Goal: Information Seeking & Learning: Learn about a topic

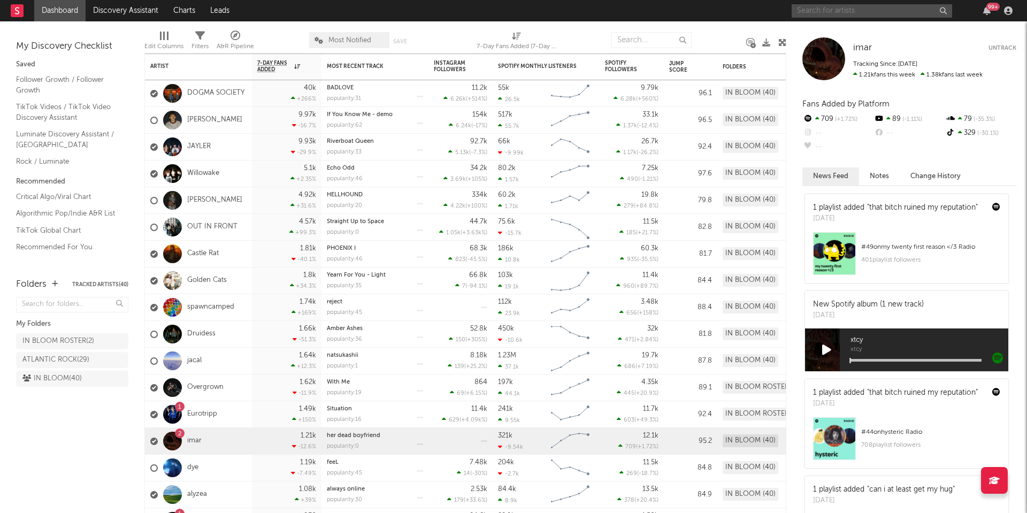
click at [820, 10] on input "text" at bounding box center [872, 10] width 161 height 13
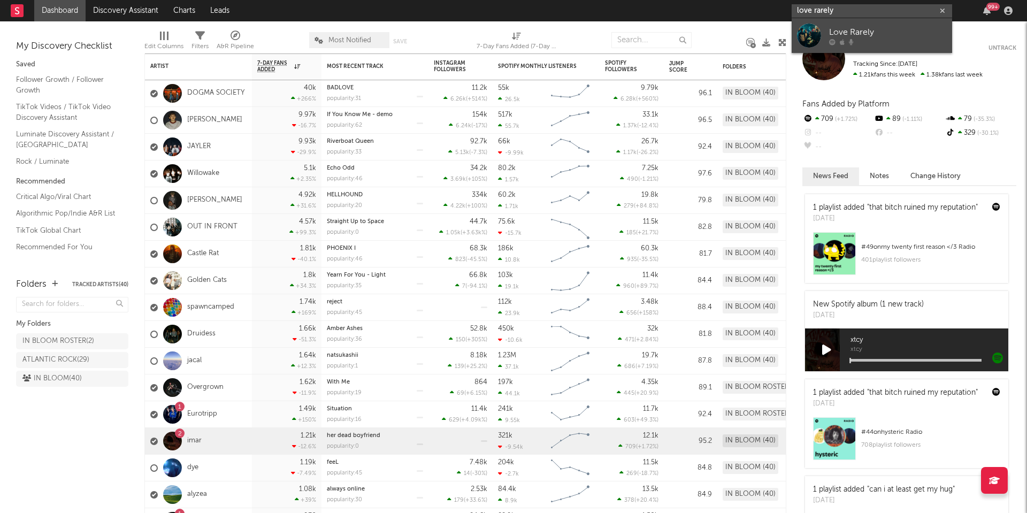
type input "love rarely"
click at [852, 36] on div "Love Rarely" at bounding box center [888, 32] width 118 height 13
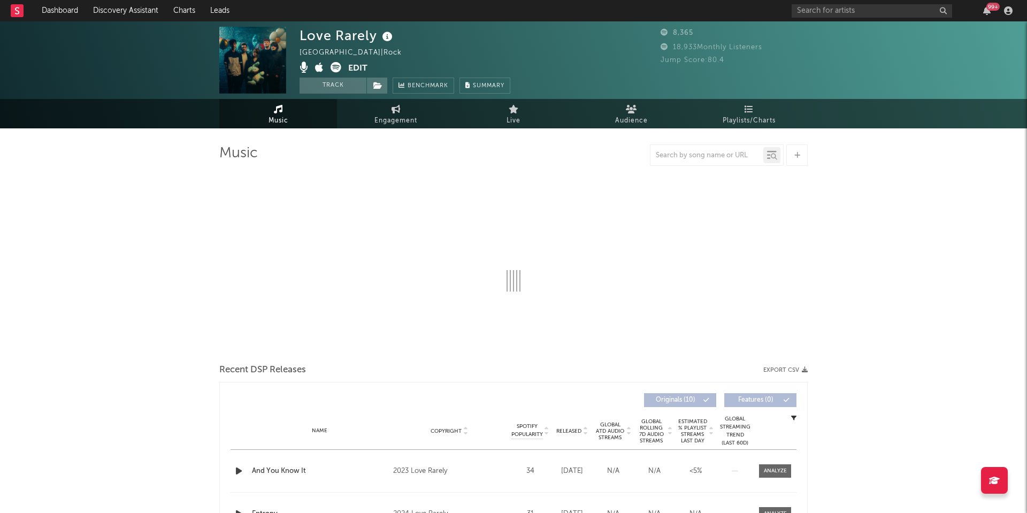
select select "1w"
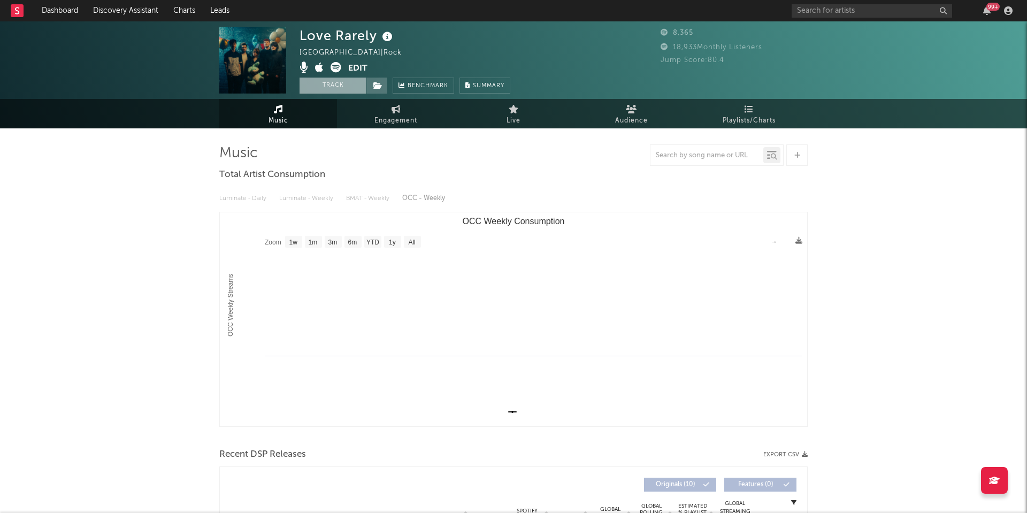
click at [337, 88] on button "Track" at bounding box center [333, 86] width 67 height 16
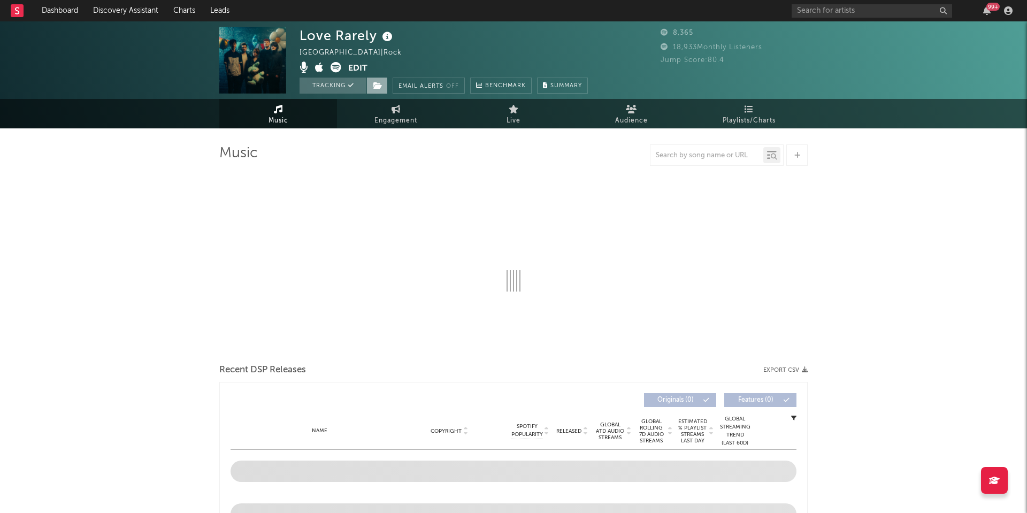
click at [372, 87] on span at bounding box center [377, 86] width 21 height 16
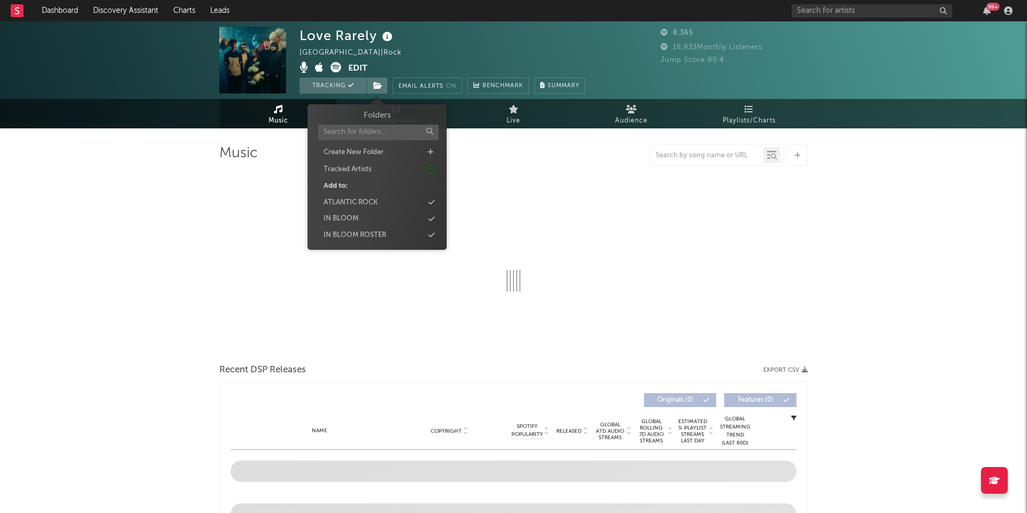
select select "1w"
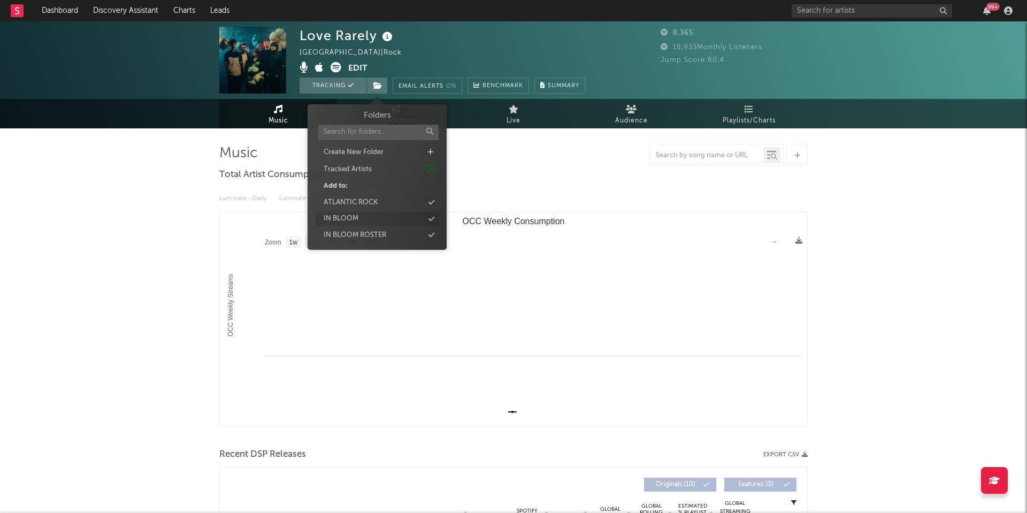
click at [381, 219] on div "IN BLOOM" at bounding box center [377, 219] width 123 height 14
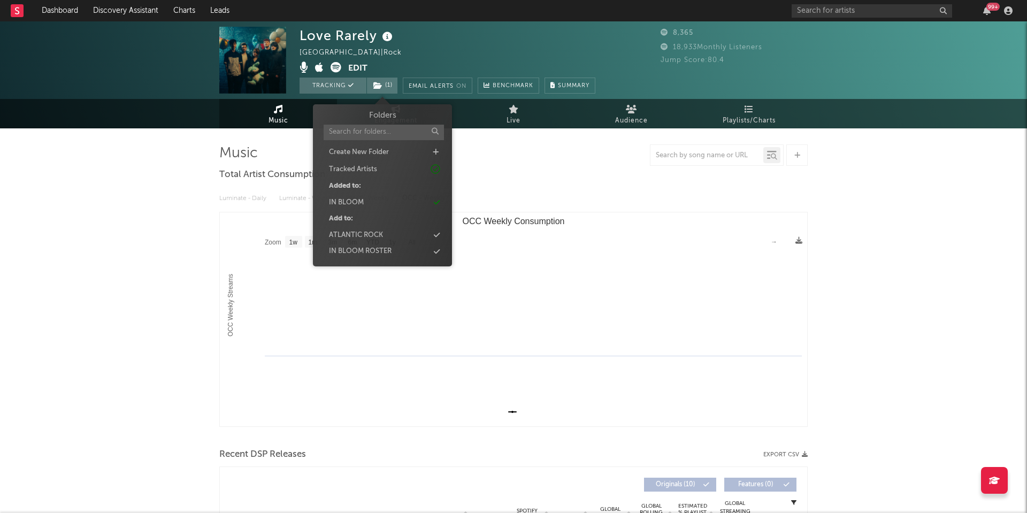
click at [528, 200] on div "Luminate - Daily Luminate - Weekly BMAT - Weekly OCC - Weekly" at bounding box center [513, 198] width 589 height 18
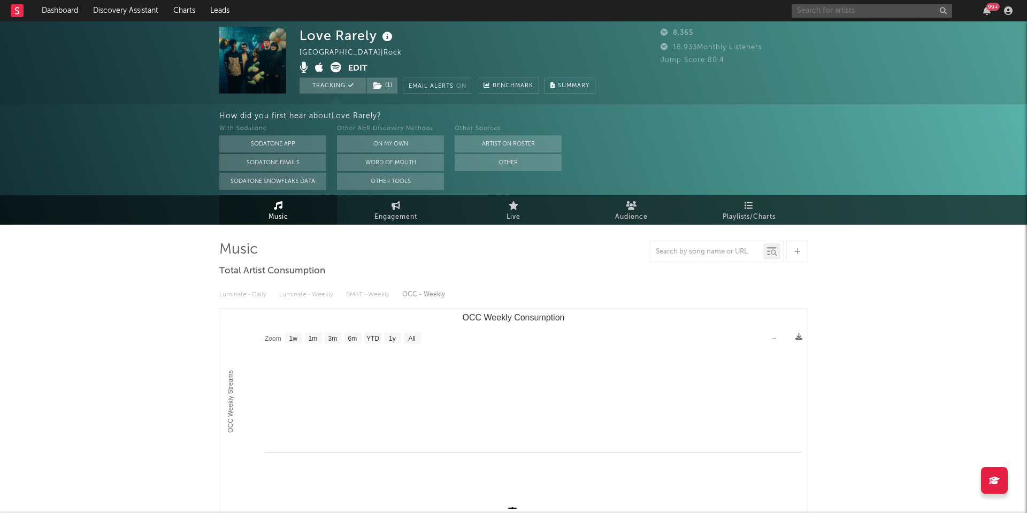
click at [815, 12] on input "text" at bounding box center [872, 10] width 161 height 13
click at [848, 11] on input "shady nasty" at bounding box center [872, 10] width 161 height 13
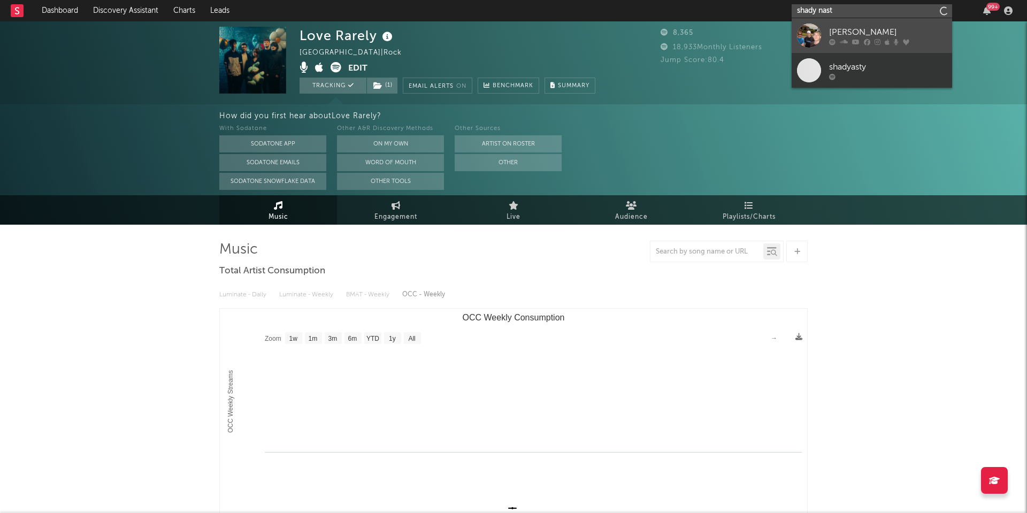
type input "shady nast"
click at [850, 48] on link "[PERSON_NAME]" at bounding box center [872, 35] width 161 height 35
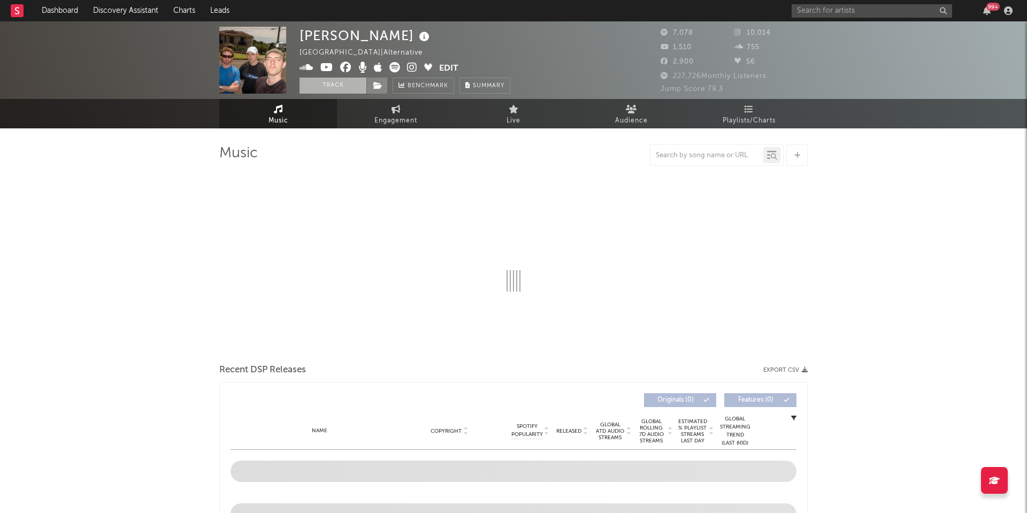
click at [342, 89] on button "Track" at bounding box center [333, 86] width 67 height 16
click at [374, 85] on icon at bounding box center [378, 85] width 9 height 7
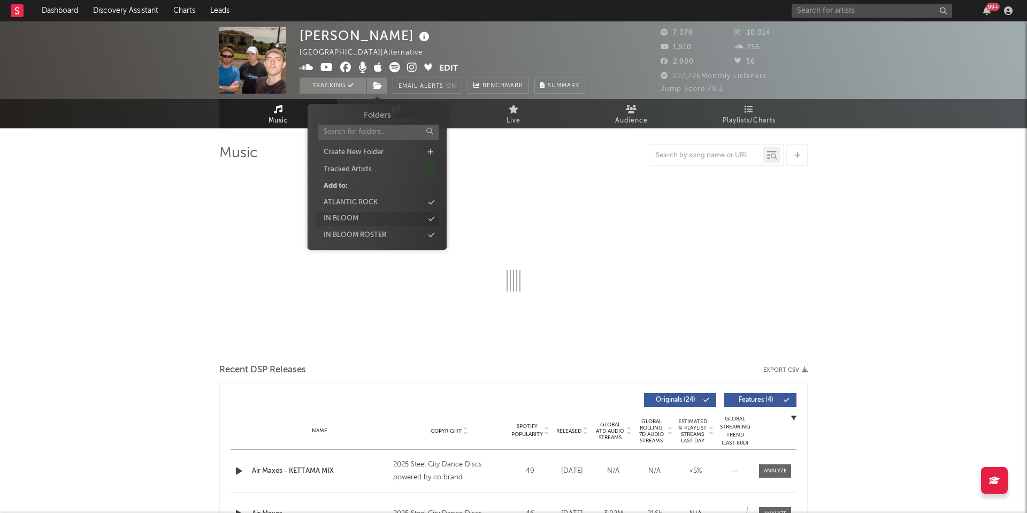
select select "6m"
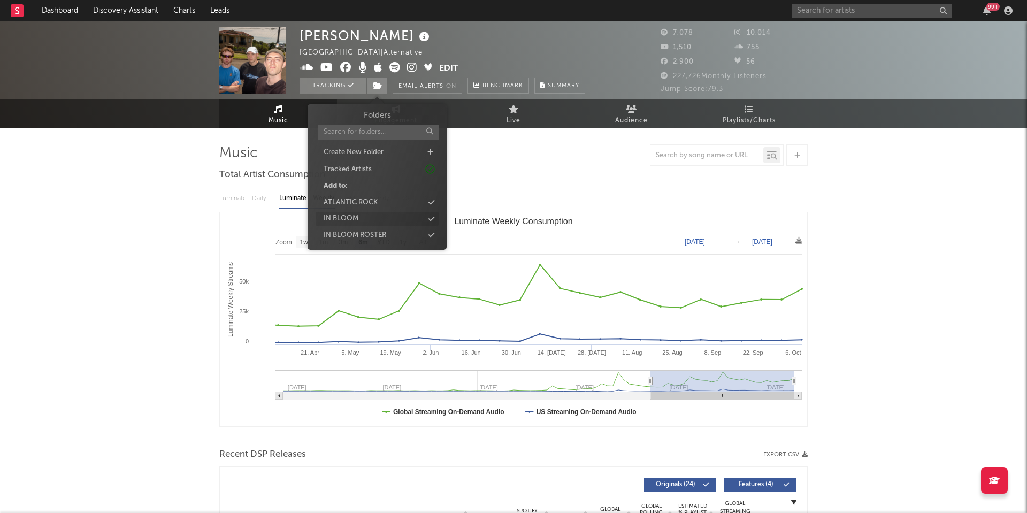
click at [370, 219] on div "IN BLOOM" at bounding box center [377, 219] width 123 height 14
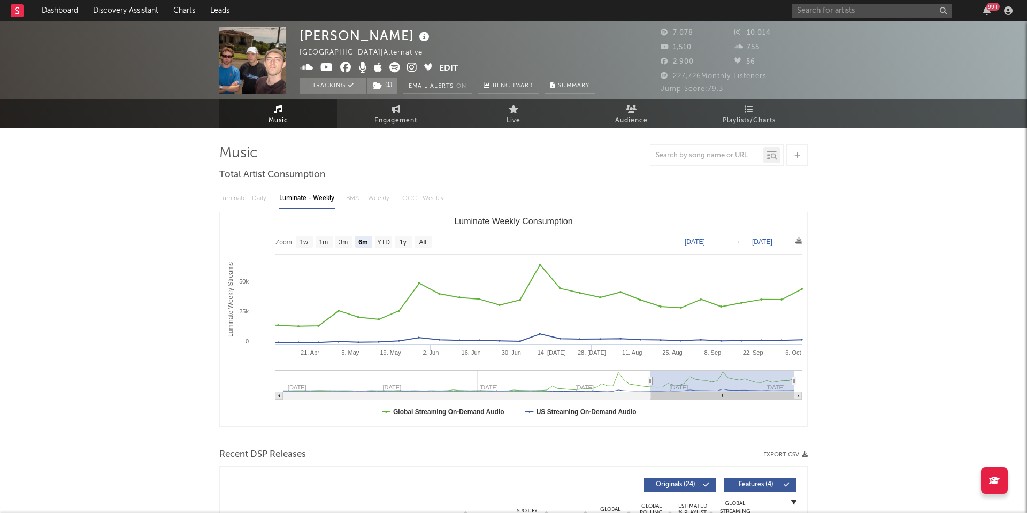
click at [544, 186] on div "Luminate - Daily Luminate - Weekly BMAT - Weekly OCC - Weekly Zoom 1w 1m 3m 6m …" at bounding box center [513, 307] width 589 height 246
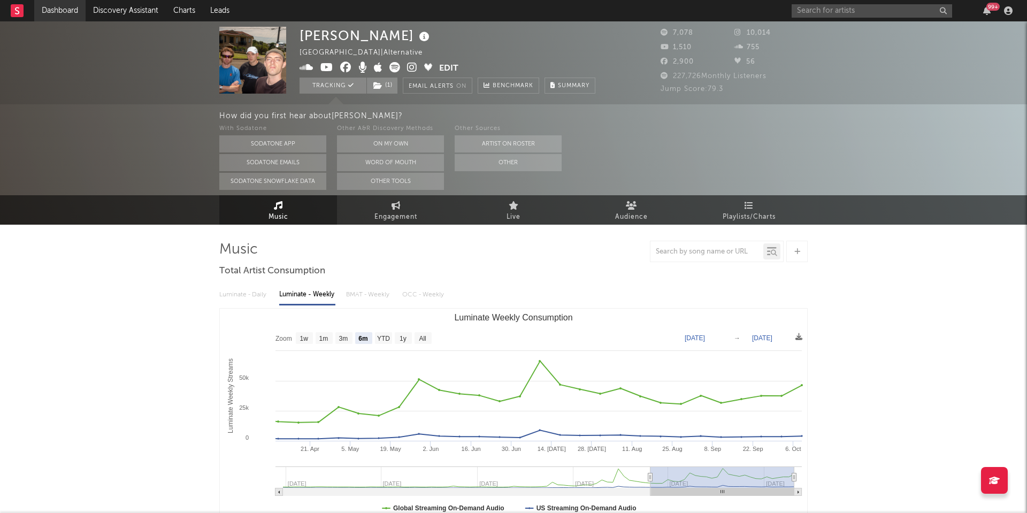
click at [57, 6] on link "Dashboard" at bounding box center [59, 10] width 51 height 21
